Goal: Information Seeking & Learning: Learn about a topic

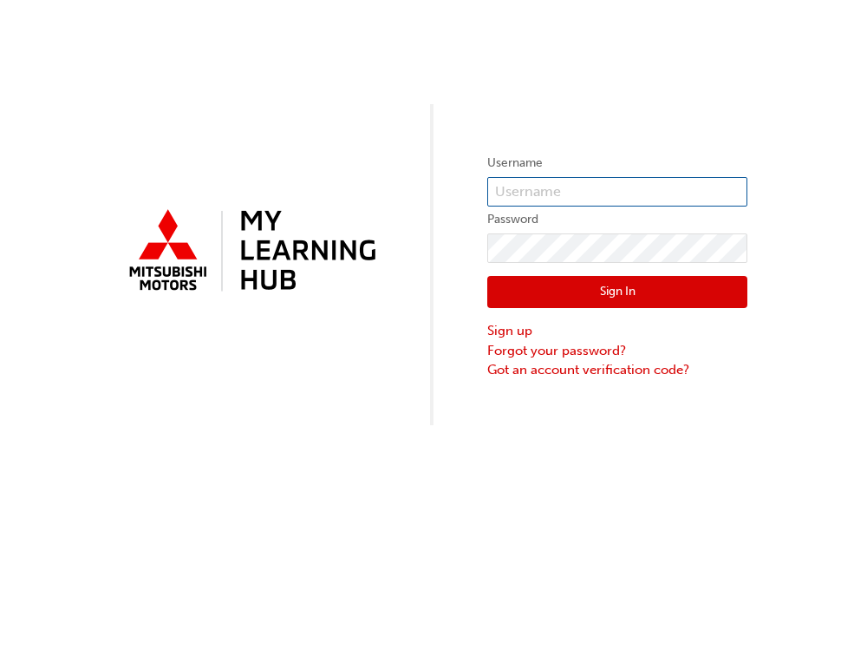
type input "0005980444"
click at [619, 284] on button "Sign In" at bounding box center [618, 292] width 260 height 33
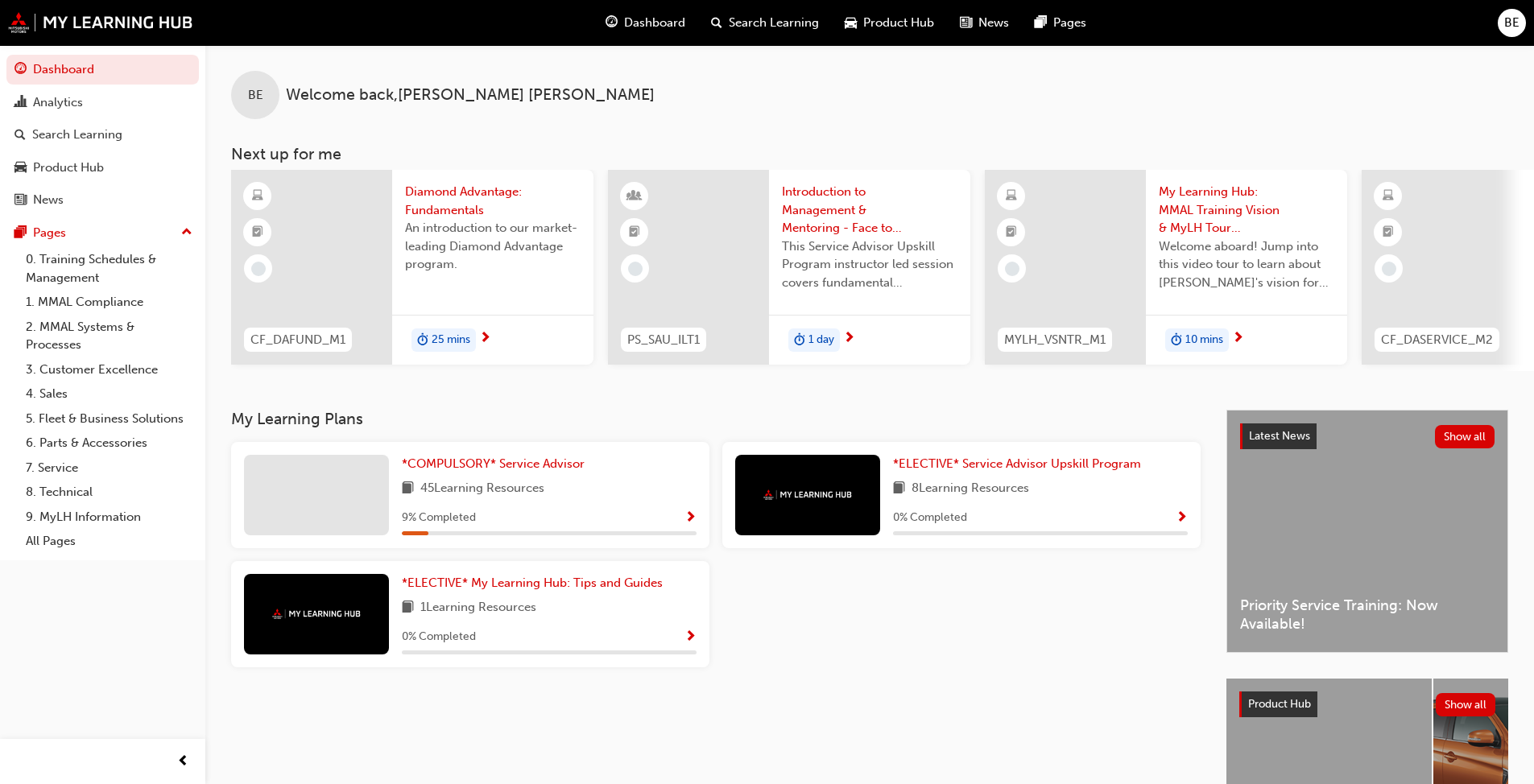
click at [683, 523] on div "9 % Completed" at bounding box center [548, 518] width 294 height 20
click at [686, 525] on span "Show Progress" at bounding box center [690, 519] width 12 height 15
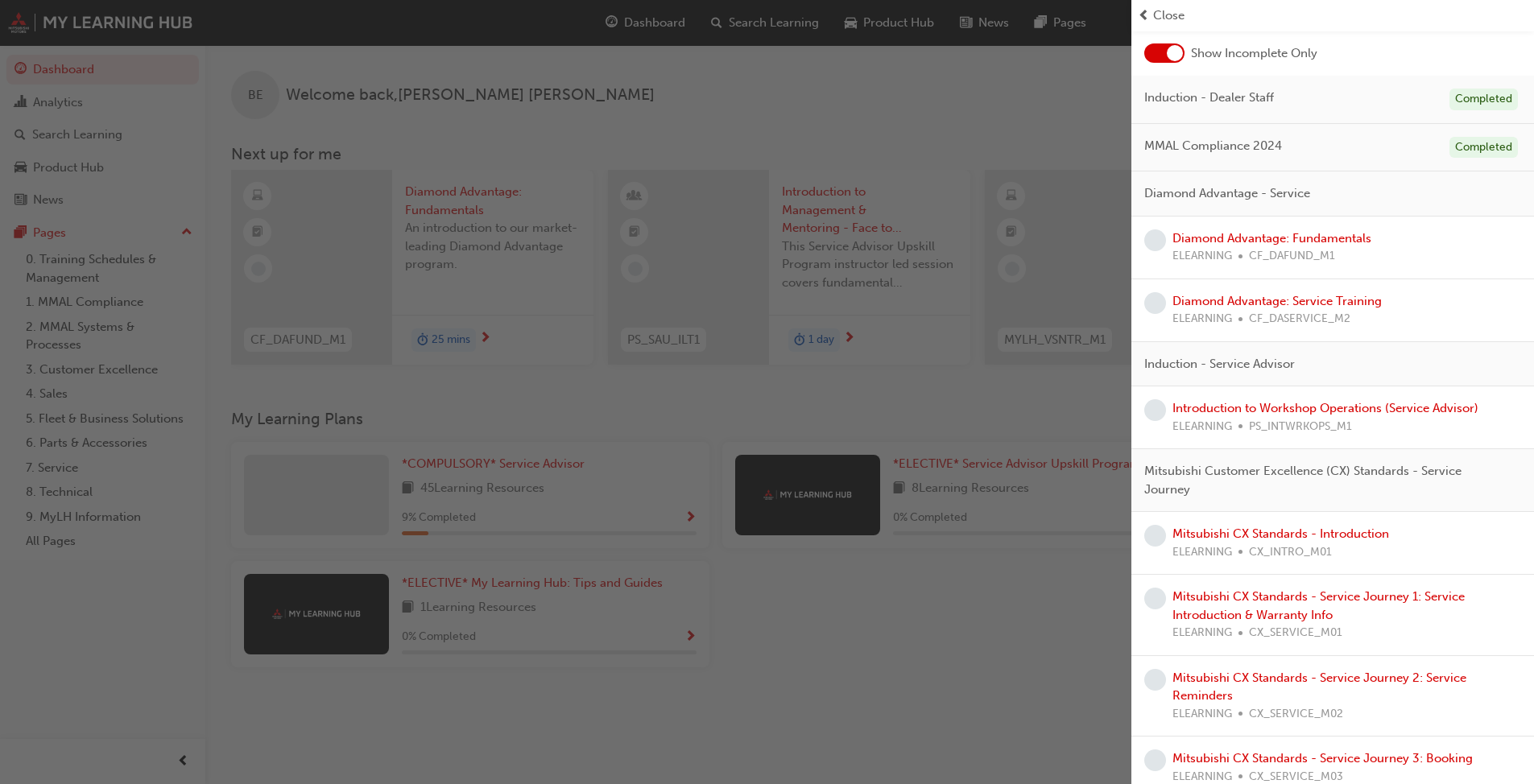
scroll to position [81, 0]
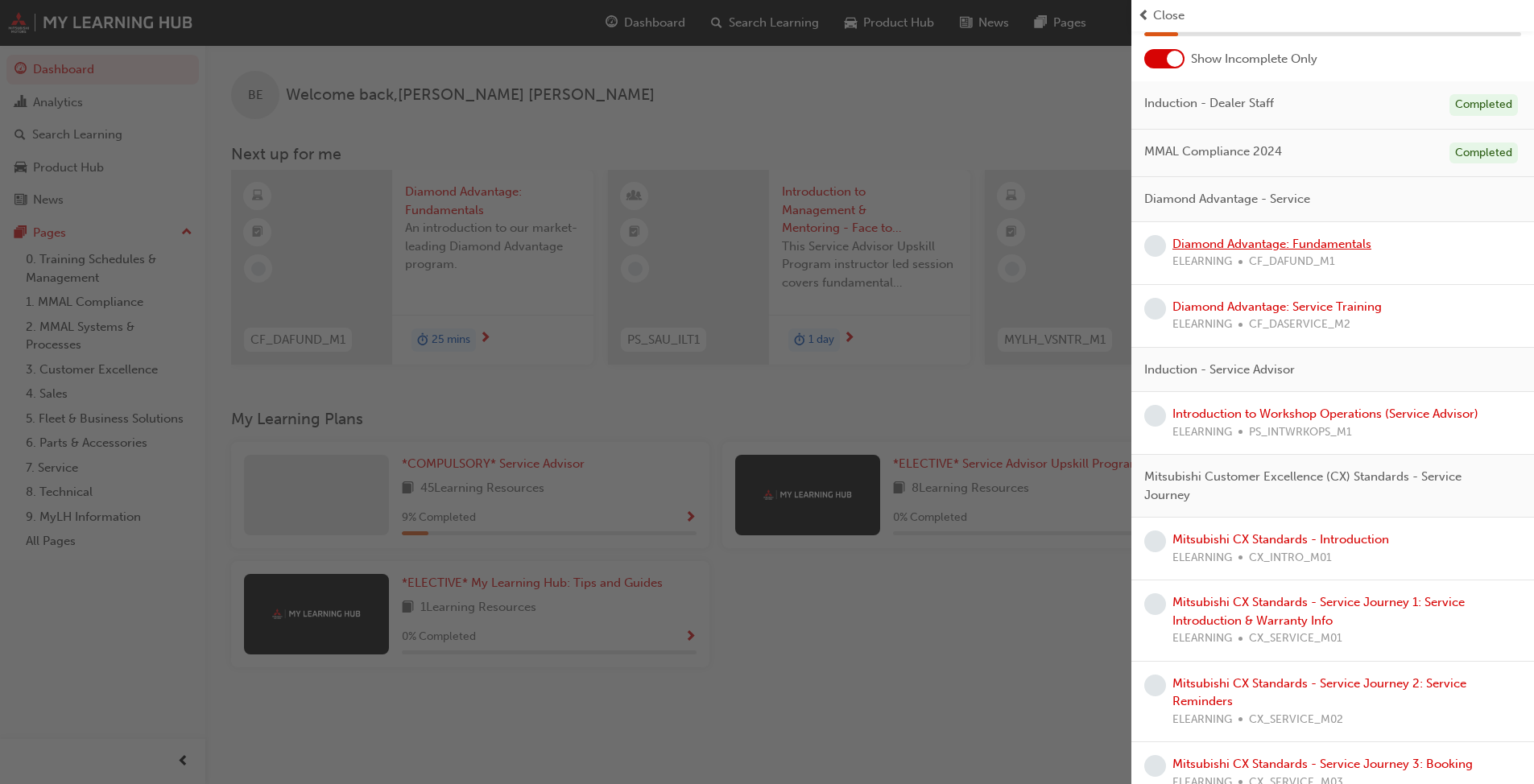
click at [805, 249] on link "Diamond Advantage: Fundamentals" at bounding box center [1271, 244] width 199 height 15
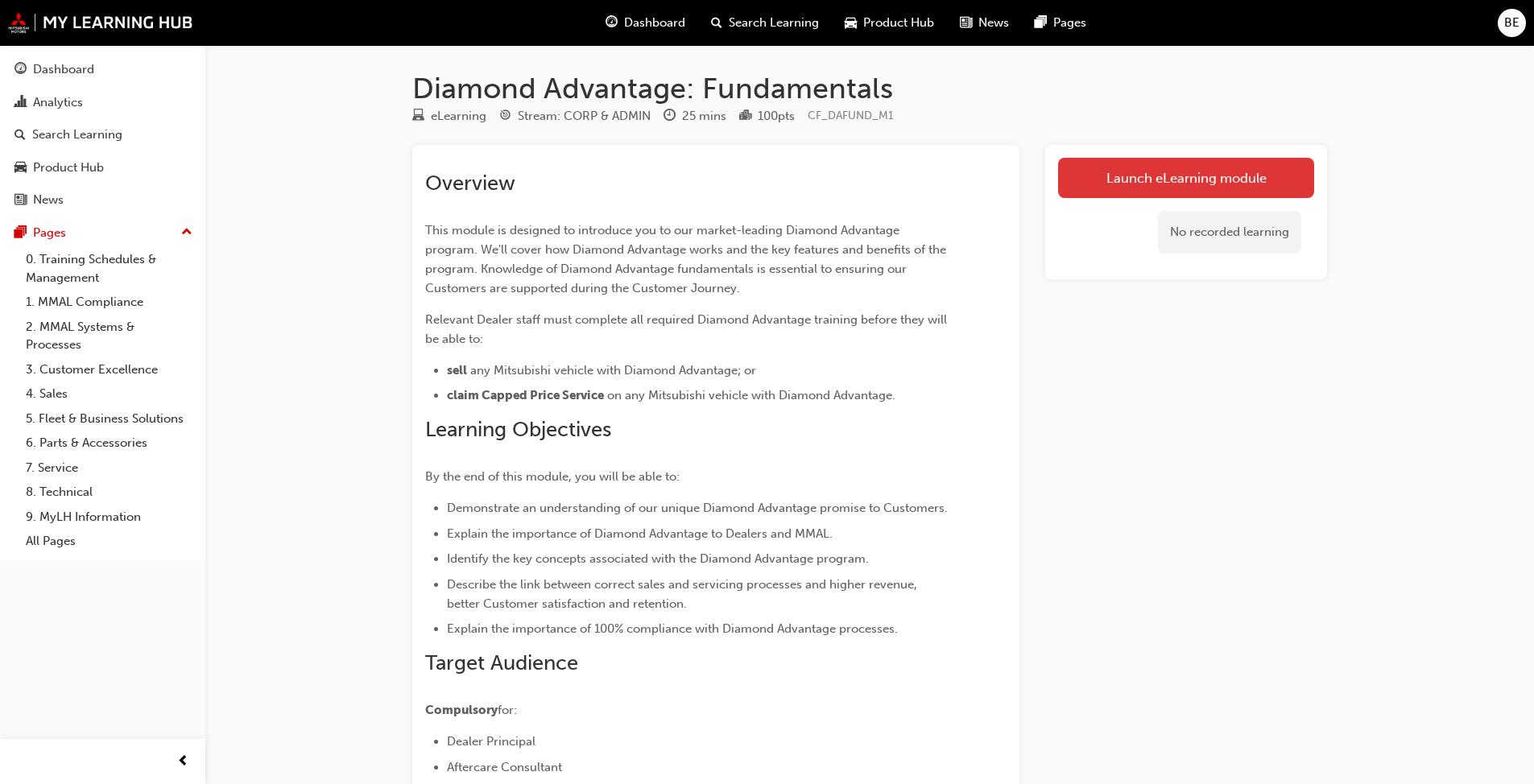
click at [805, 171] on link "Launch eLearning module" at bounding box center [1186, 177] width 256 height 40
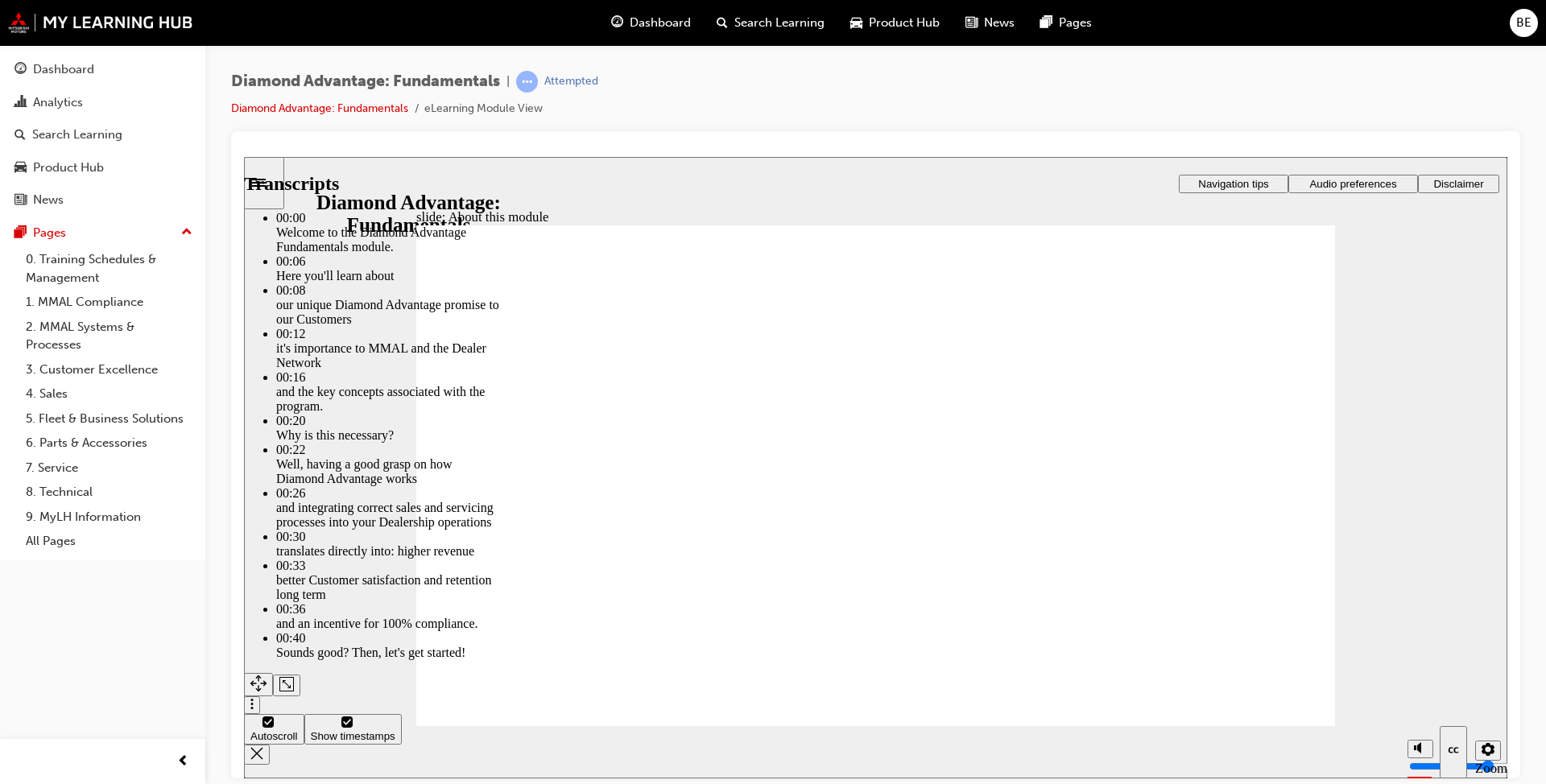
type input "45"
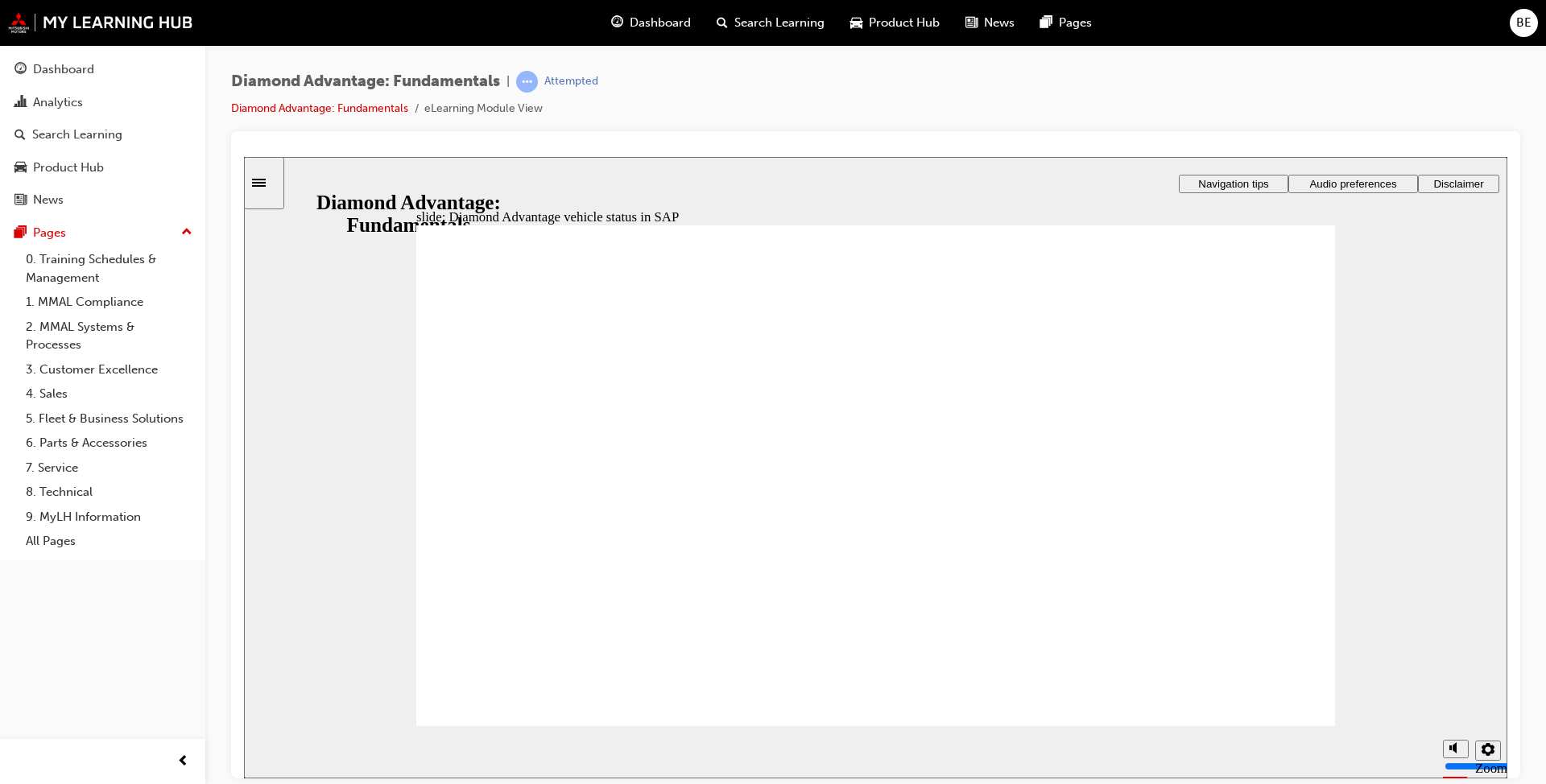
checkbox input "true"
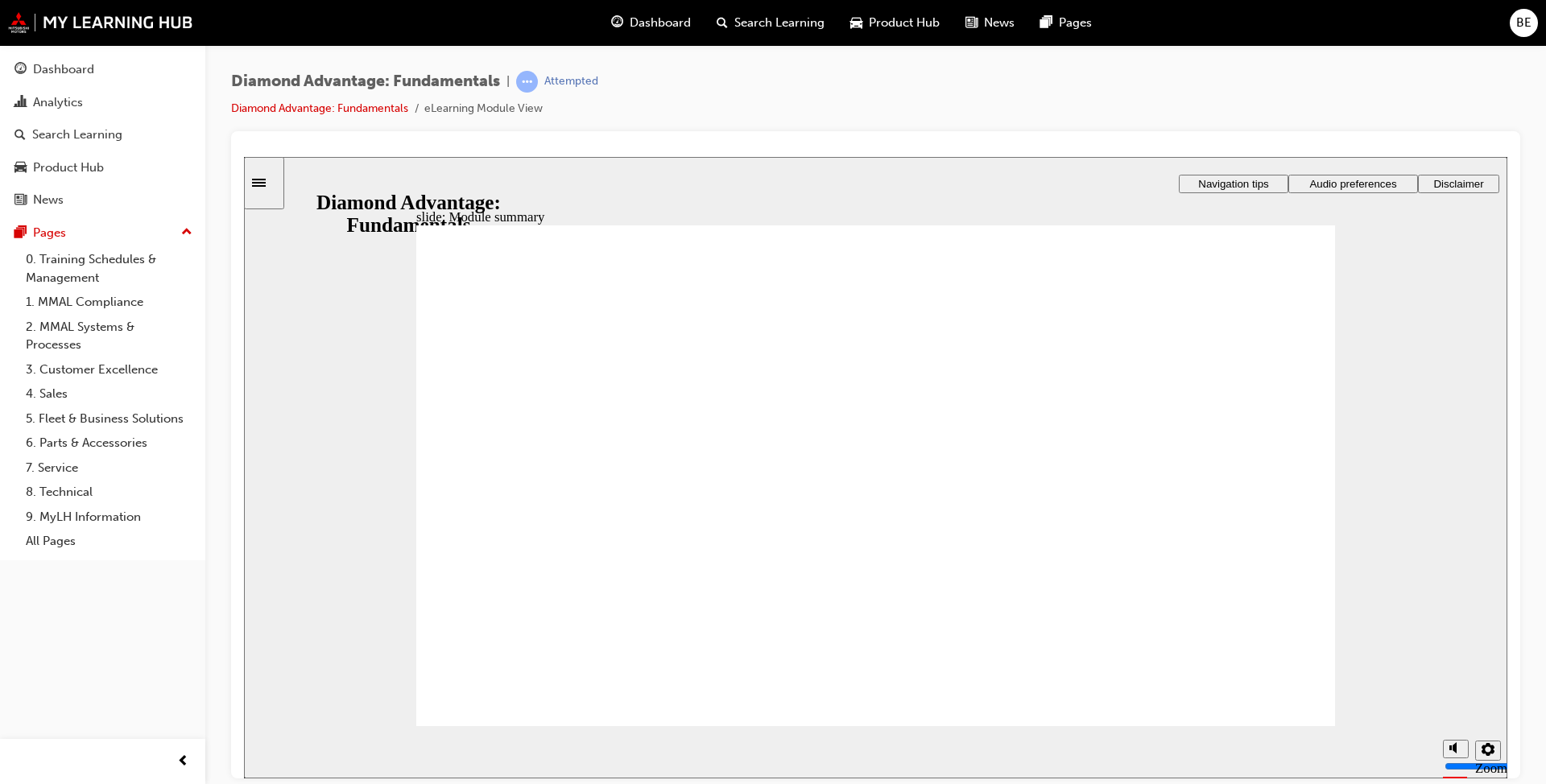
checkbox input "true"
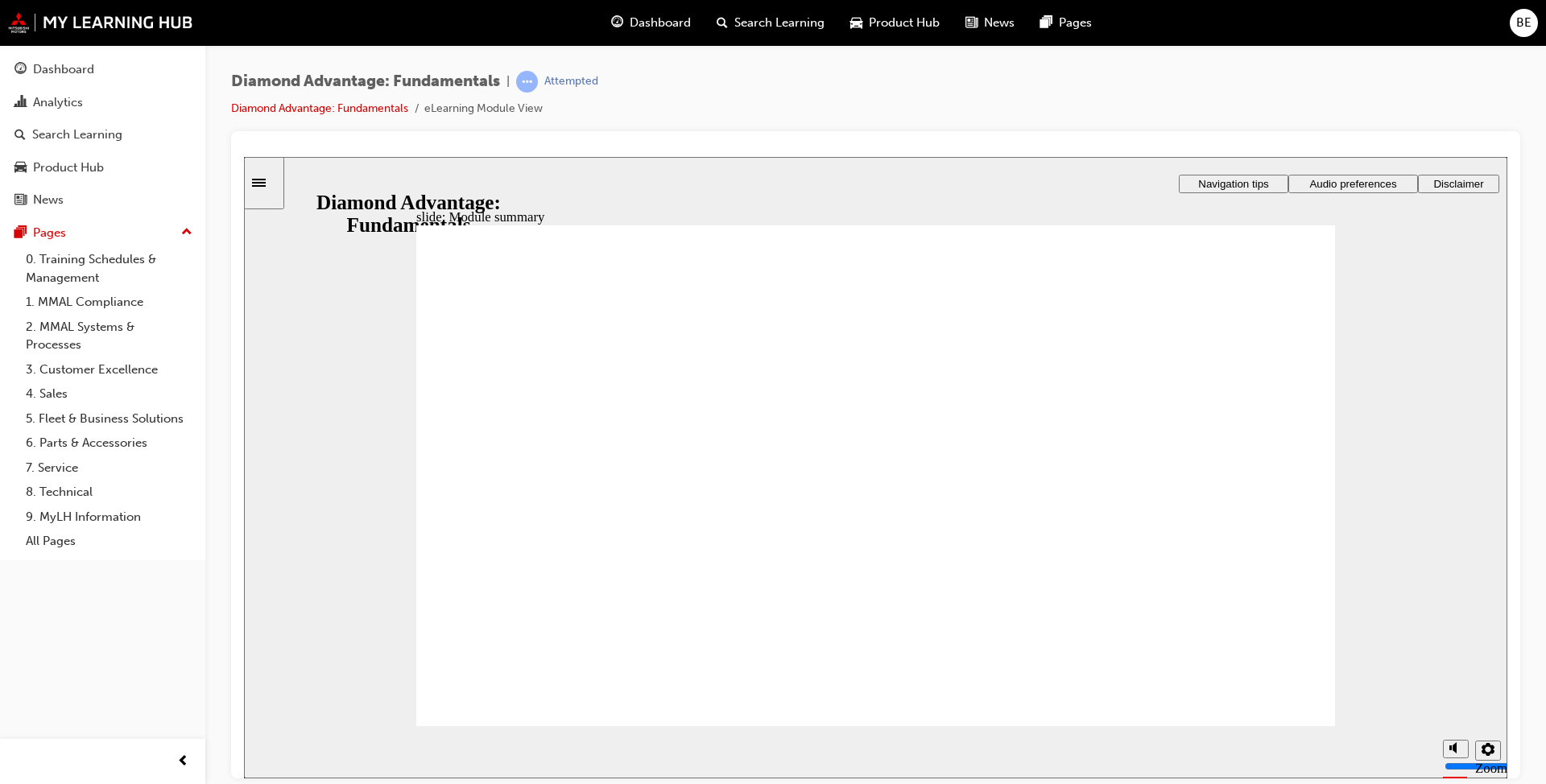
checkbox input "true"
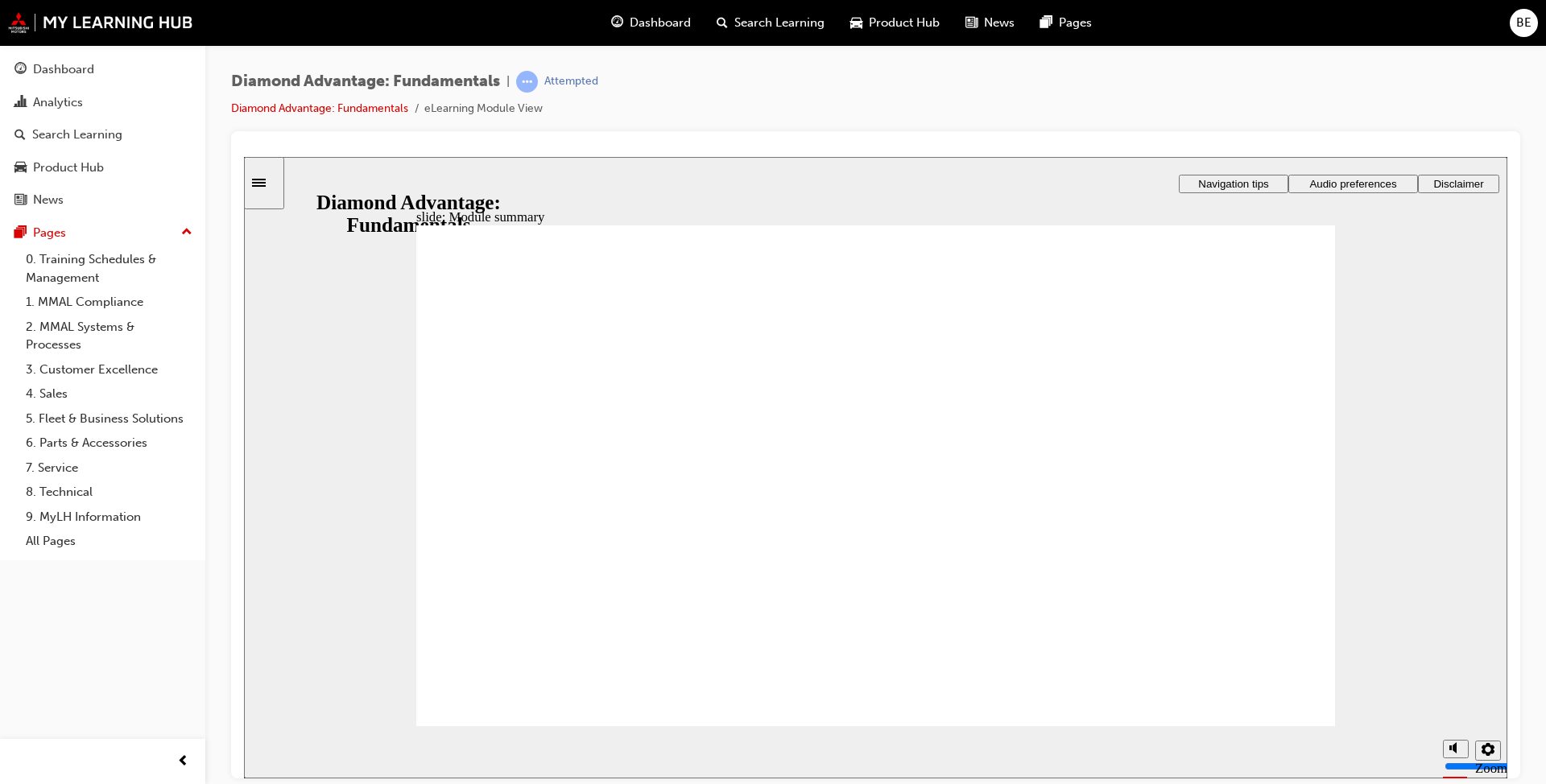
drag, startPoint x: 1109, startPoint y: 618, endPoint x: 863, endPoint y: 558, distance: 253.2
drag, startPoint x: 900, startPoint y: 616, endPoint x: 680, endPoint y: 546, distance: 230.9
drag, startPoint x: 675, startPoint y: 616, endPoint x: 1133, endPoint y: 555, distance: 462.0
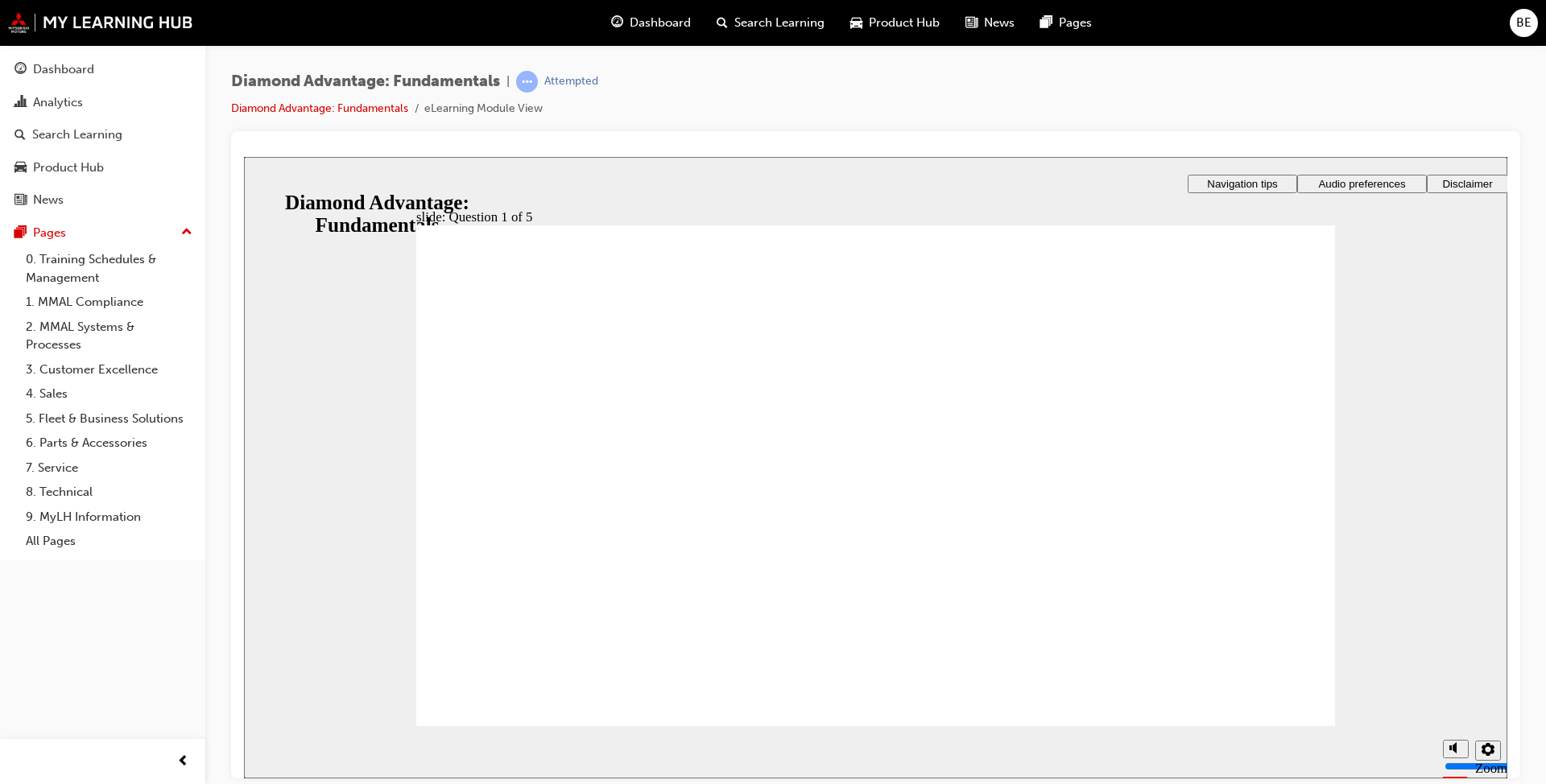
radio input "true"
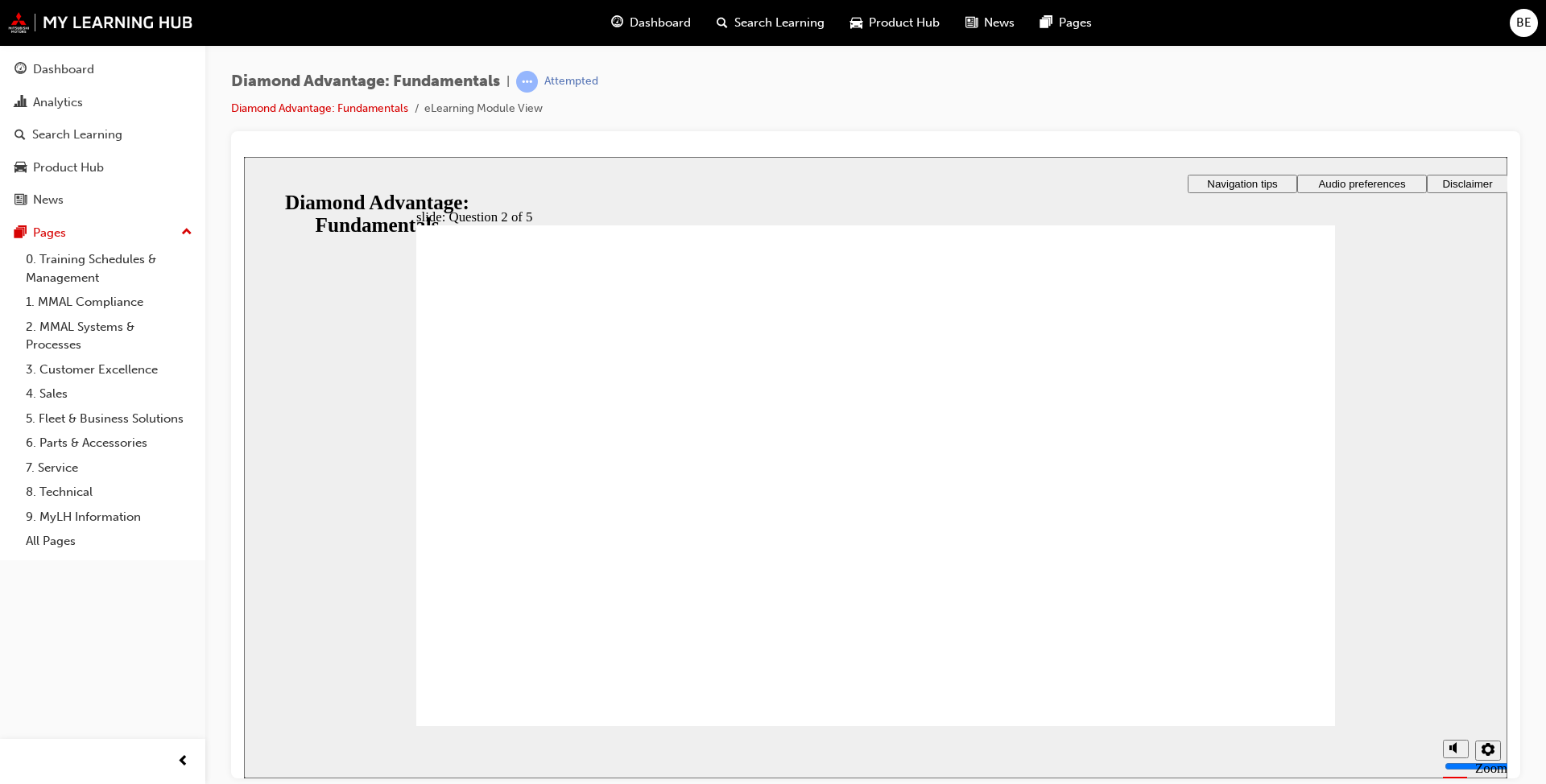
radio input "true"
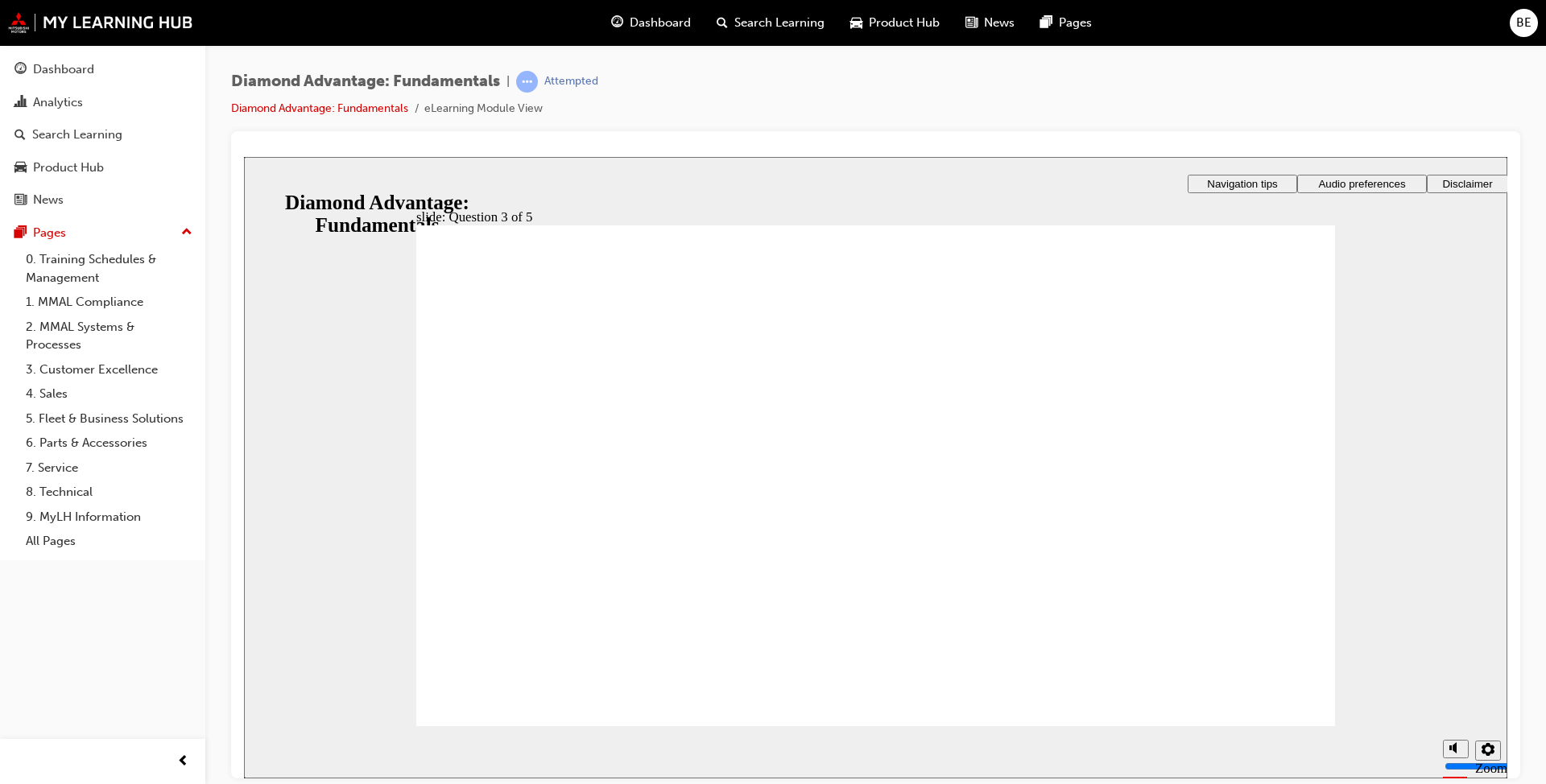
checkbox input "true"
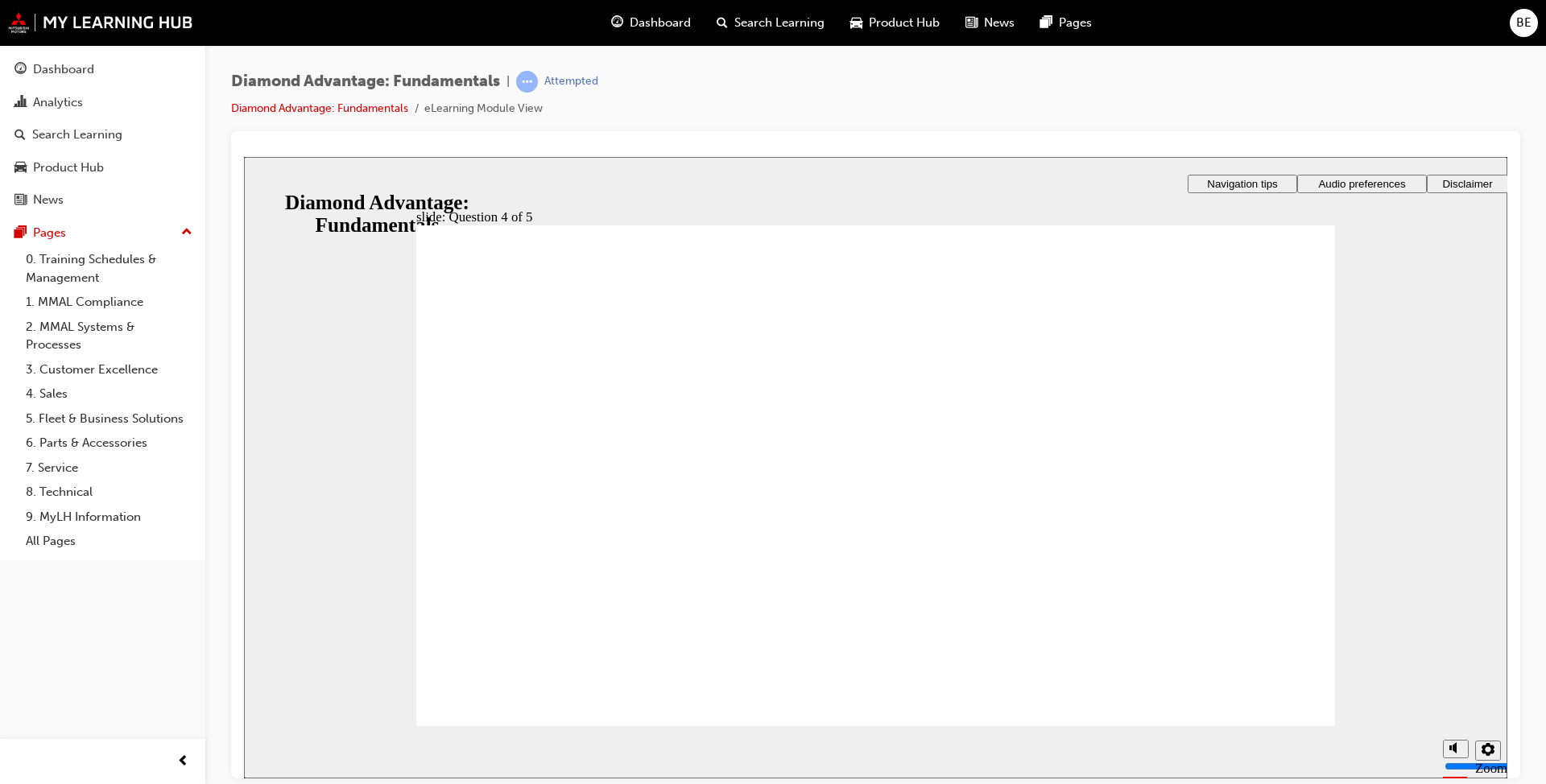
checkbox input "true"
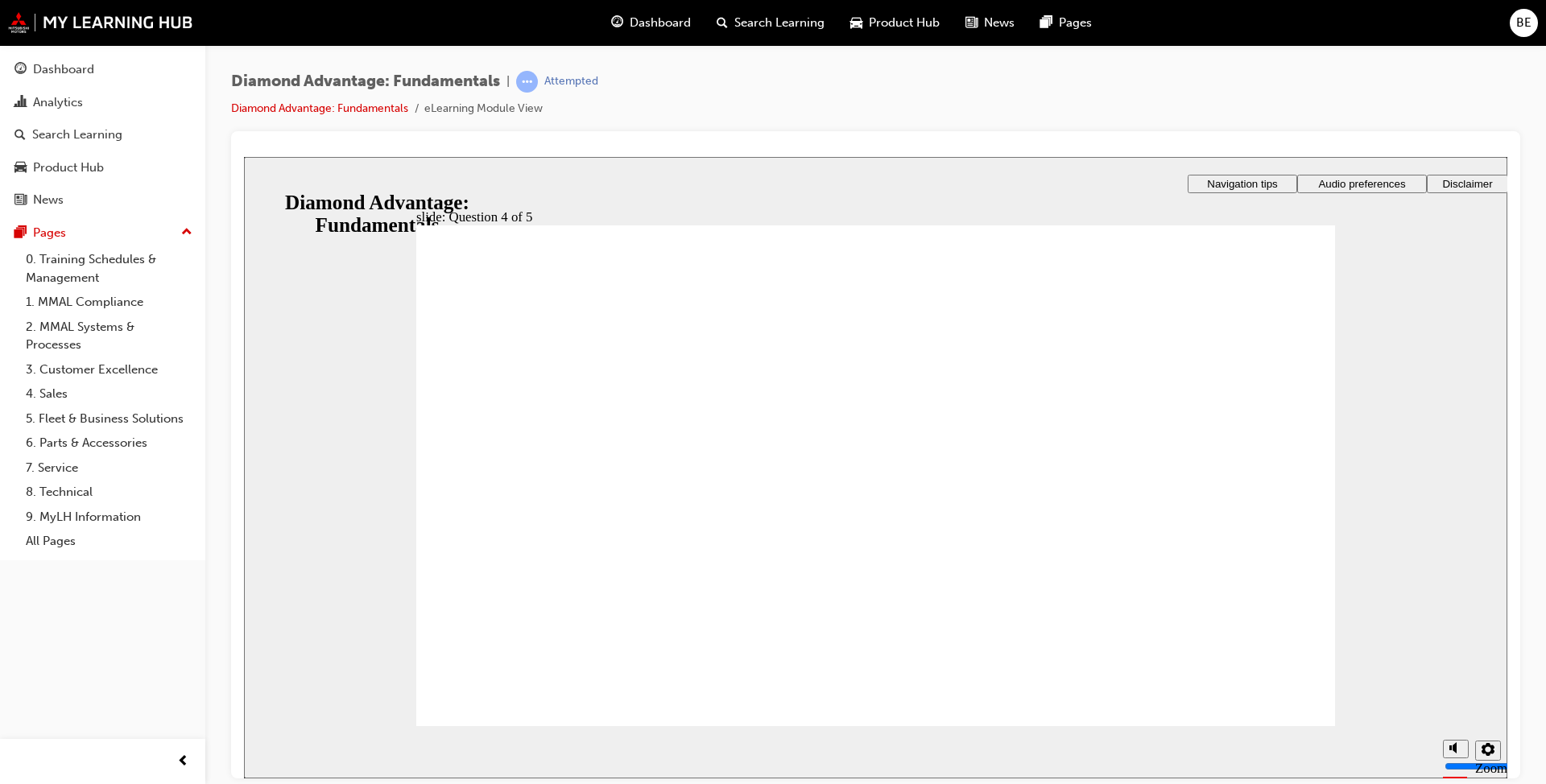
radio input "true"
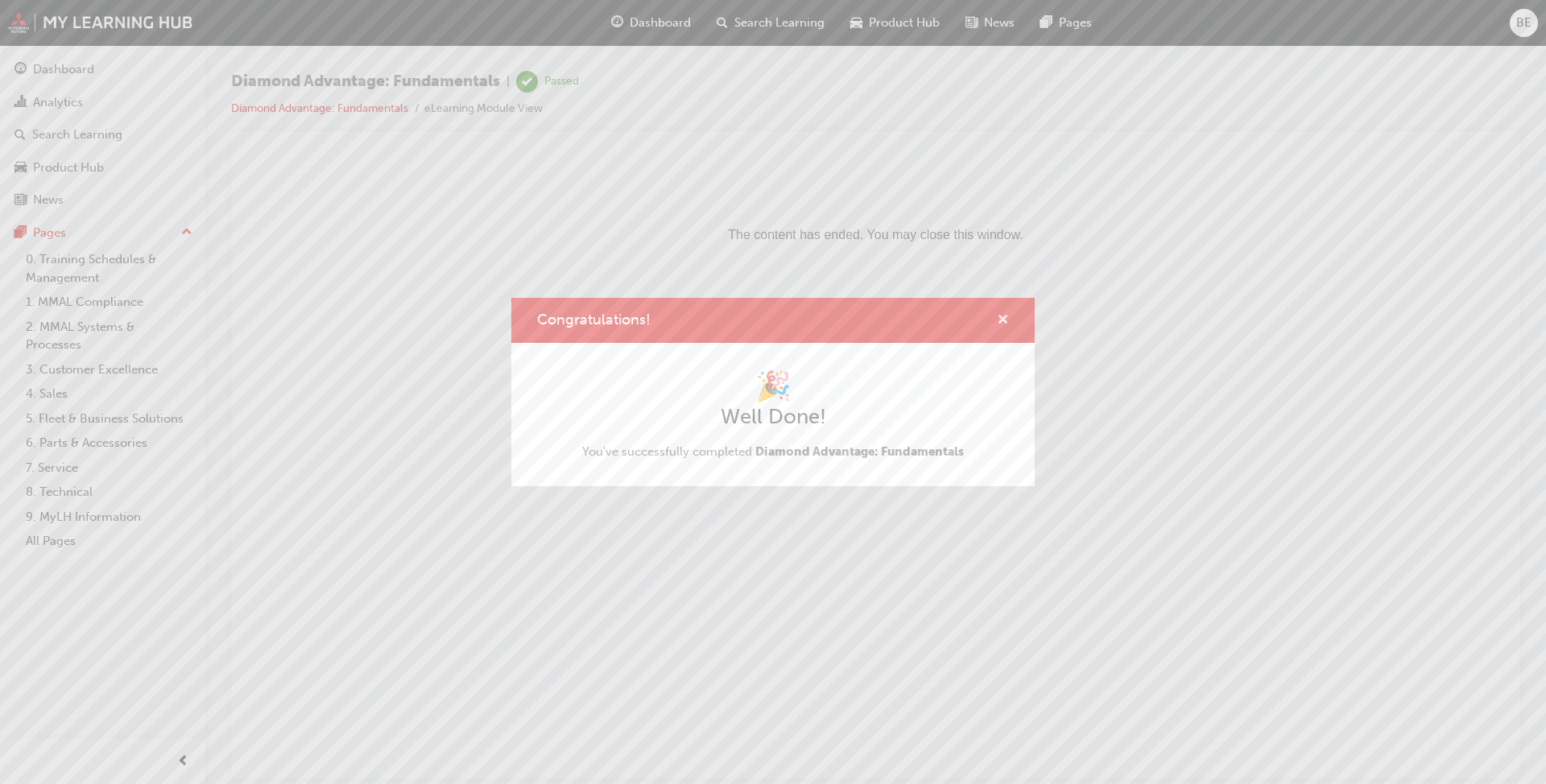
click at [805, 320] on span "cross-icon" at bounding box center [1002, 321] width 12 height 15
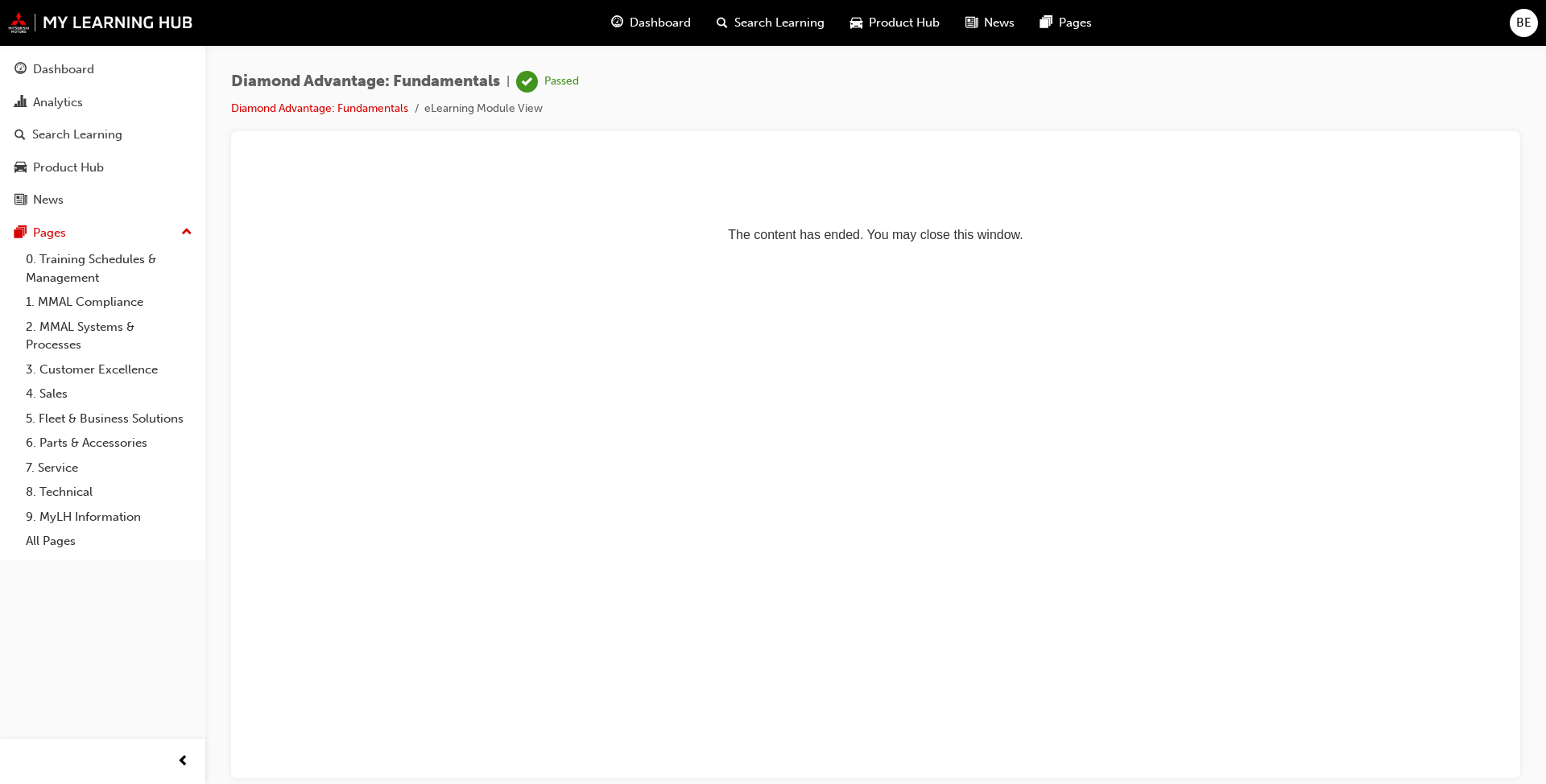
click at [653, 27] on span "Dashboard" at bounding box center [660, 23] width 61 height 19
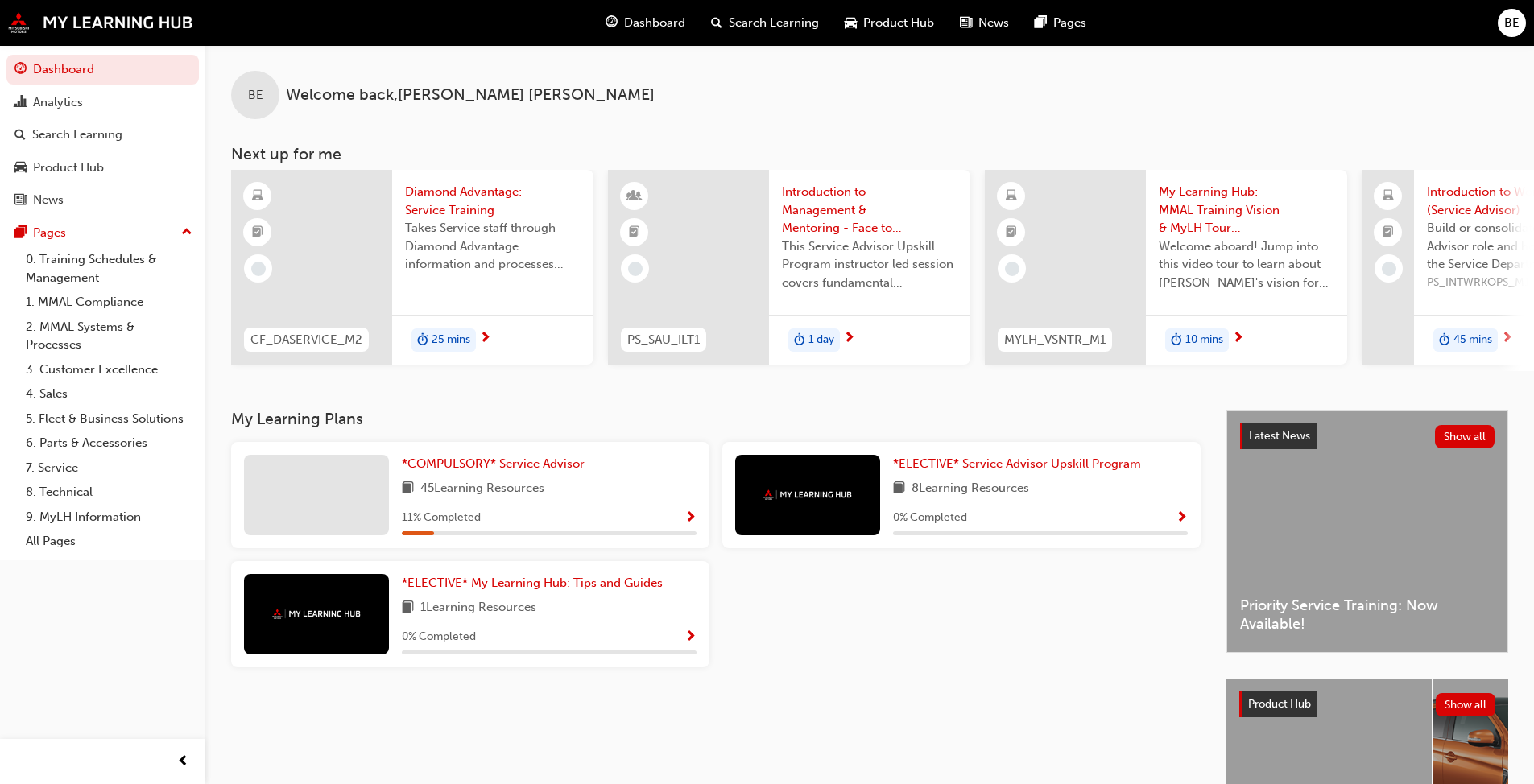
scroll to position [178, 0]
